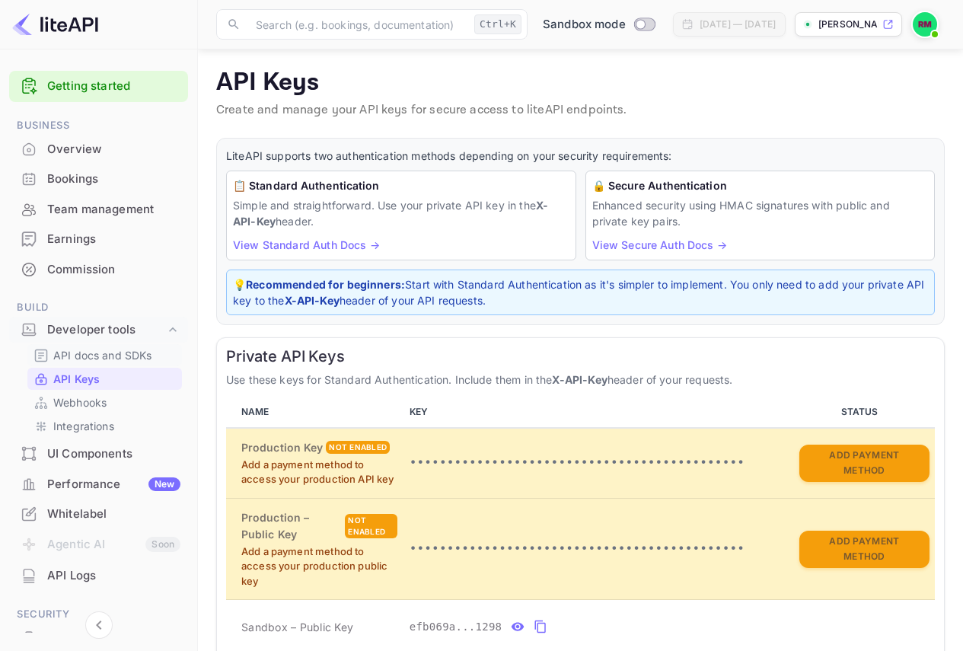
scroll to position [298, 0]
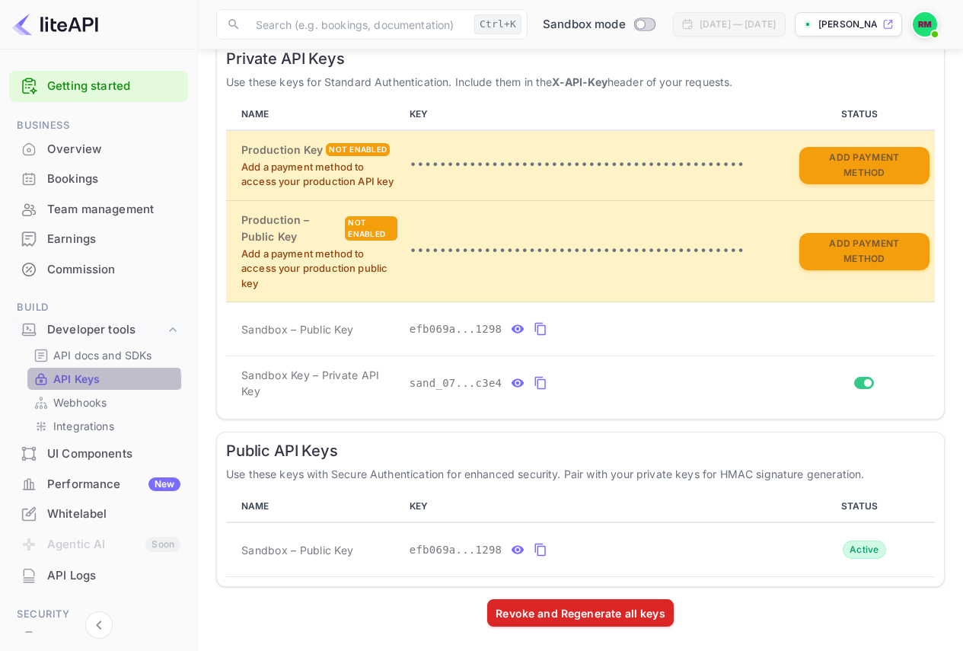
click at [94, 381] on p "API Keys" at bounding box center [76, 379] width 46 height 16
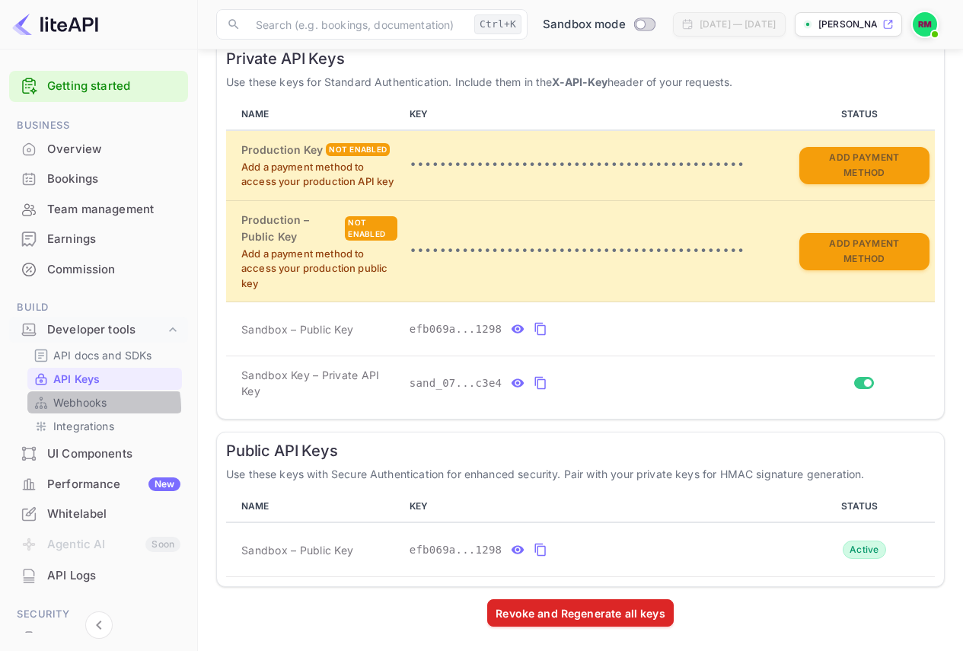
click at [99, 407] on p "Webhooks" at bounding box center [79, 402] width 53 height 16
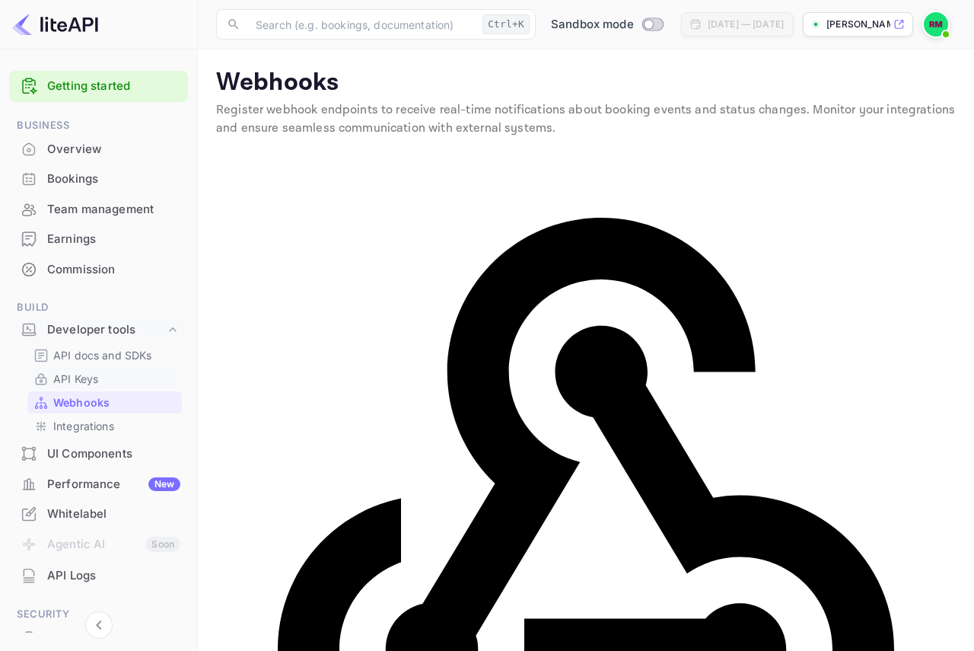
click at [123, 377] on link "API Keys" at bounding box center [104, 379] width 142 height 16
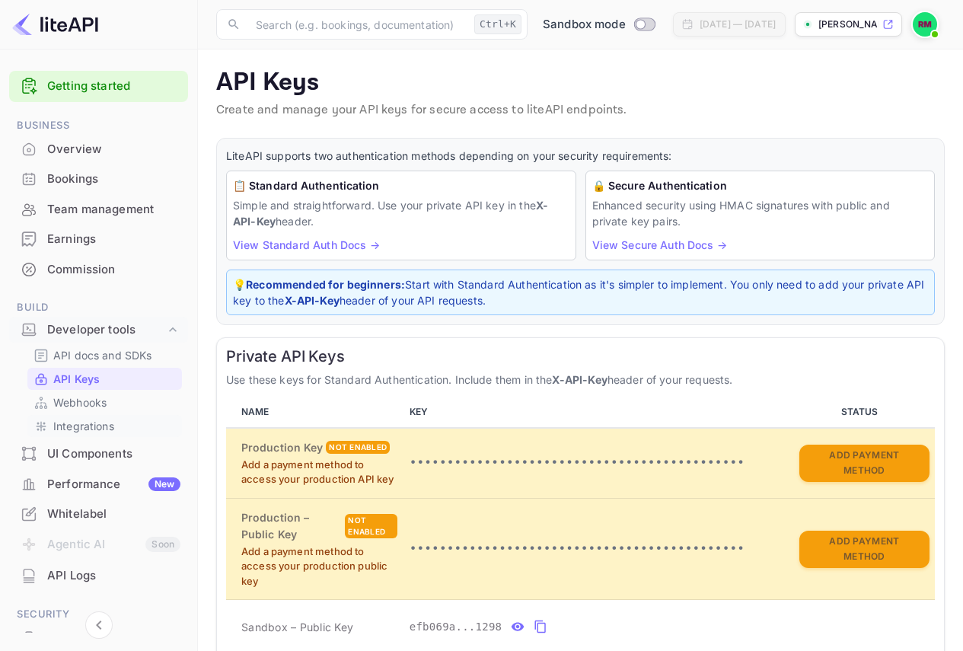
click at [129, 429] on link "Integrations" at bounding box center [104, 426] width 142 height 16
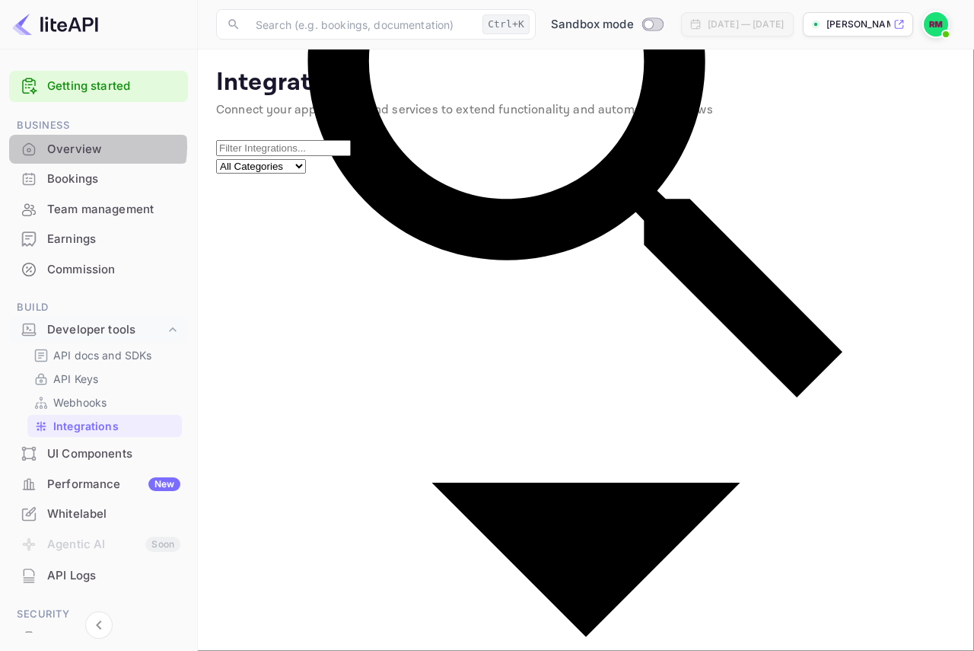
click at [89, 146] on div "Overview" at bounding box center [113, 150] width 133 height 18
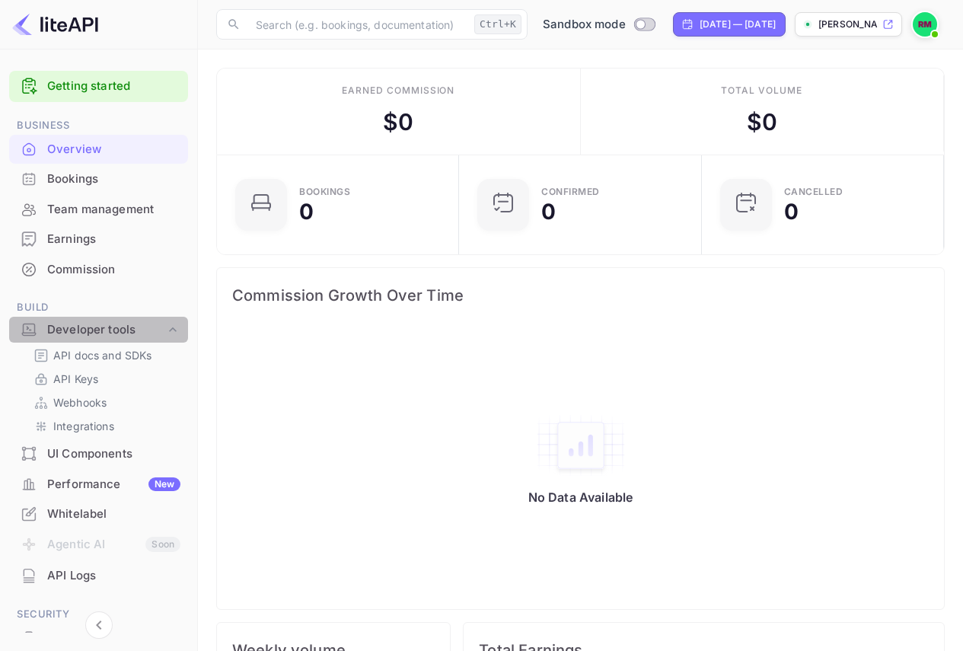
click at [129, 333] on div "Developer tools" at bounding box center [106, 330] width 118 height 18
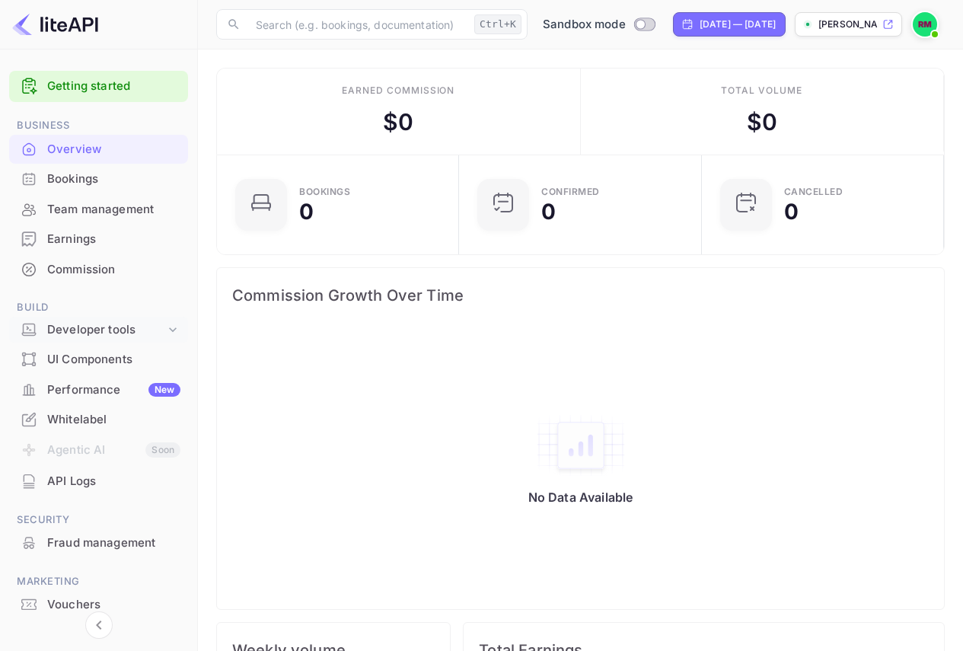
click at [129, 333] on div "Developer tools" at bounding box center [106, 330] width 118 height 18
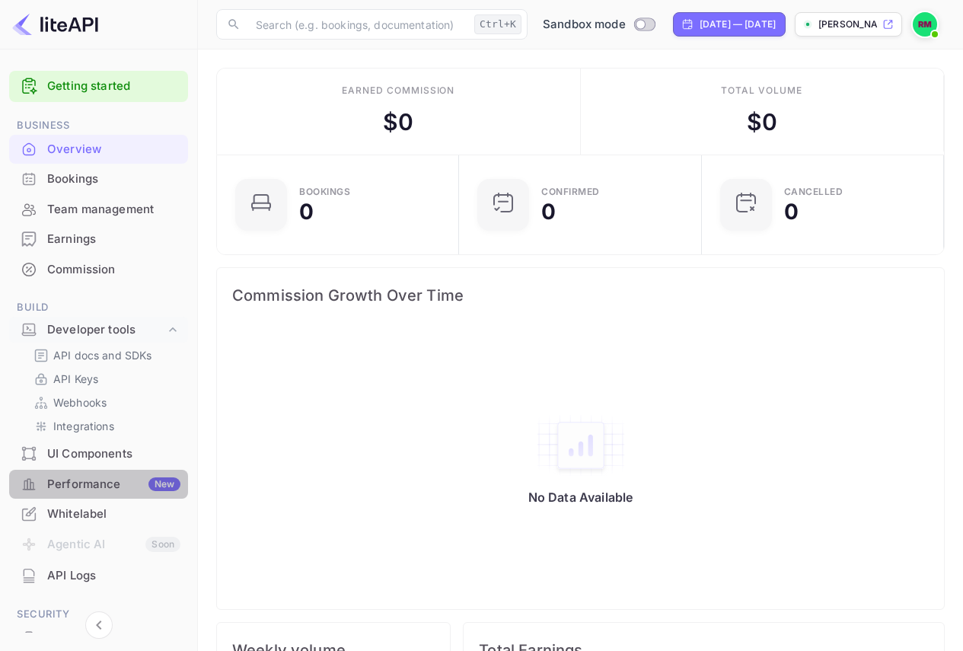
click at [113, 492] on div "Performance New" at bounding box center [98, 485] width 179 height 30
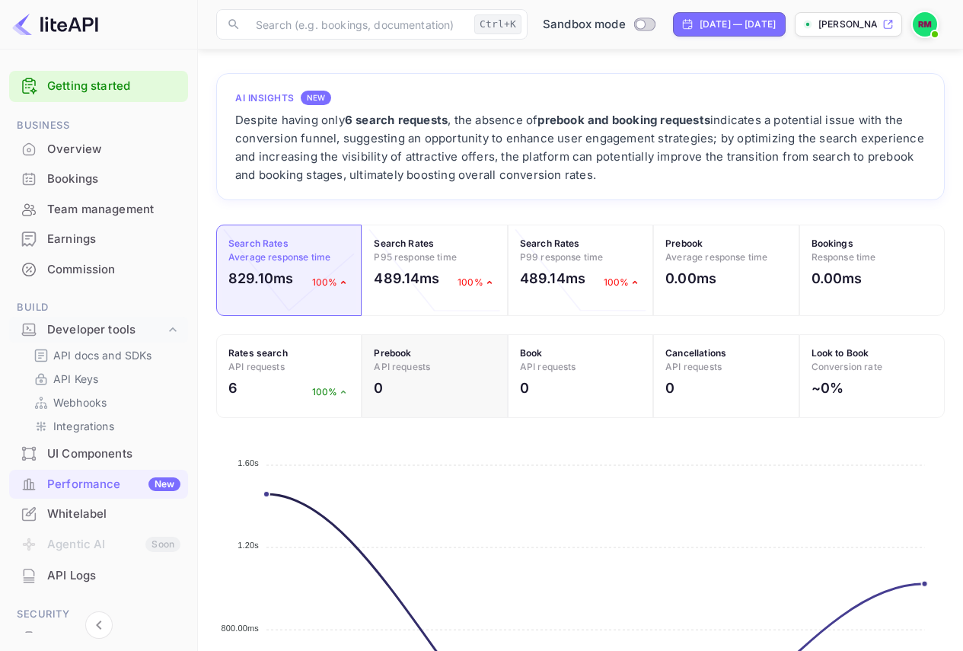
scroll to position [43, 0]
